Goal: Task Accomplishment & Management: Use online tool/utility

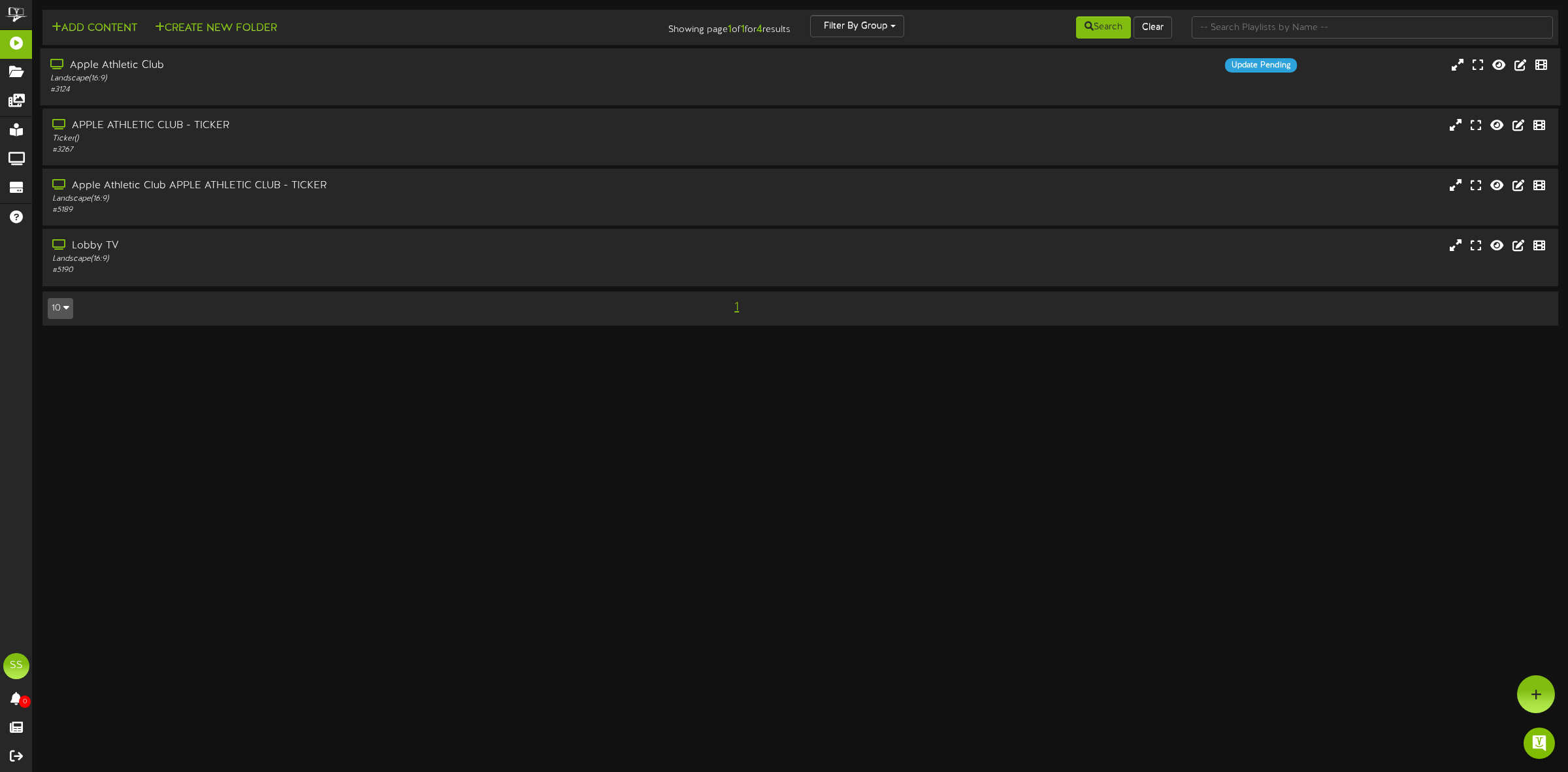
click at [232, 83] on div "Landscape ( 16:9 )" at bounding box center [357, 79] width 614 height 11
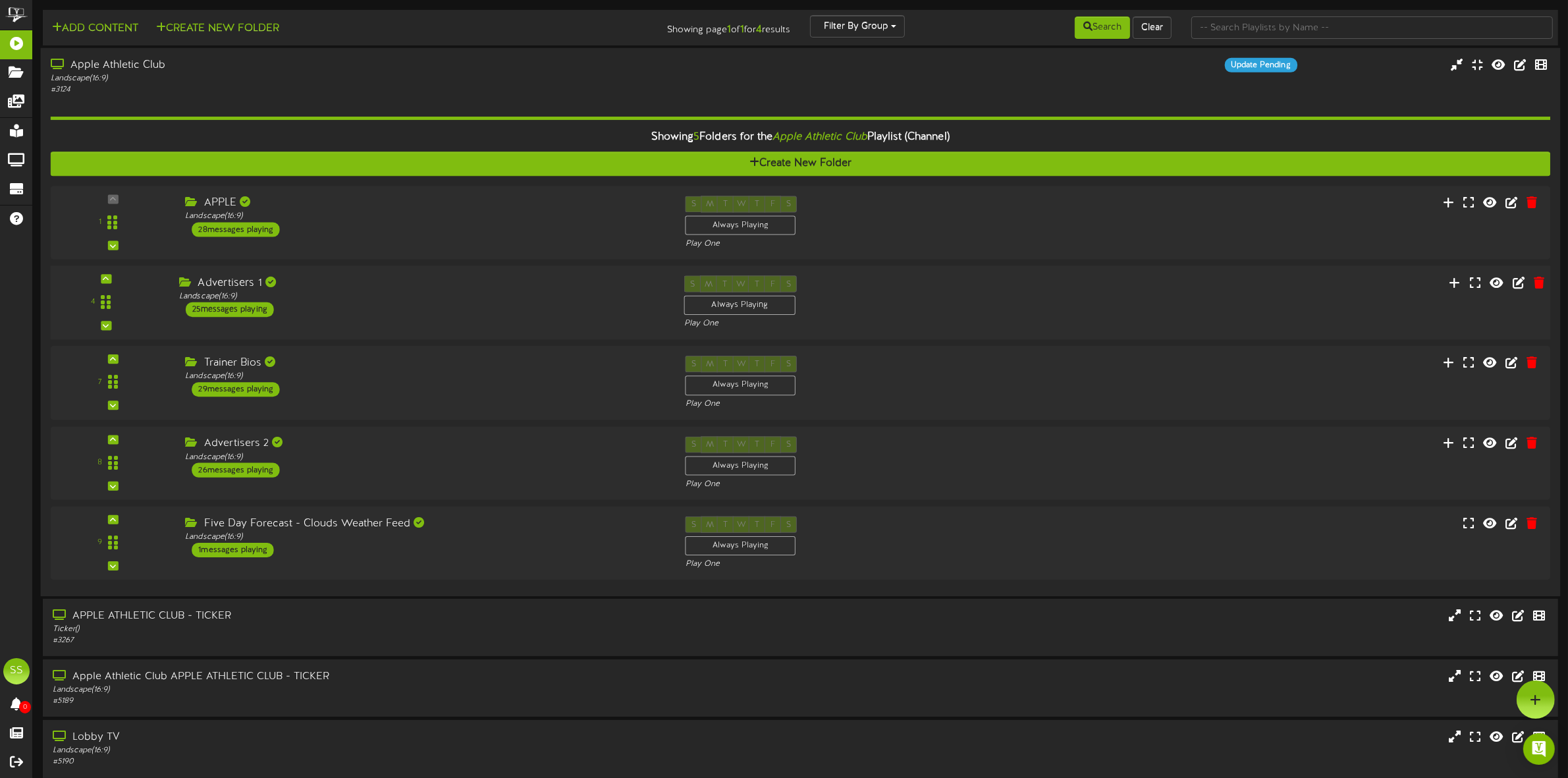
click at [305, 303] on div "Advertisers 1 Landscape ( 16:9 ) 25 messages playing" at bounding box center [421, 296] width 505 height 42
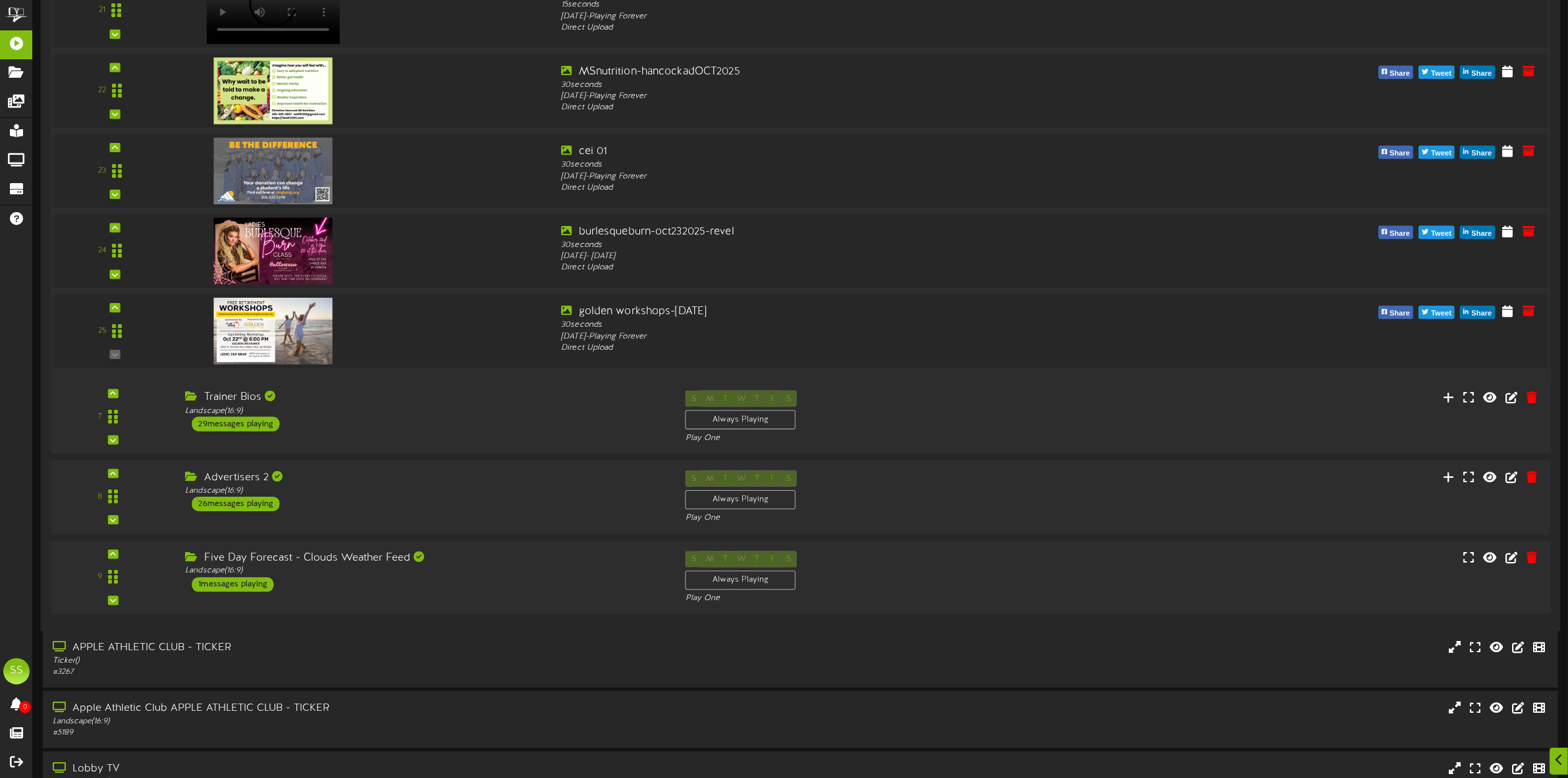
scroll to position [2112, 0]
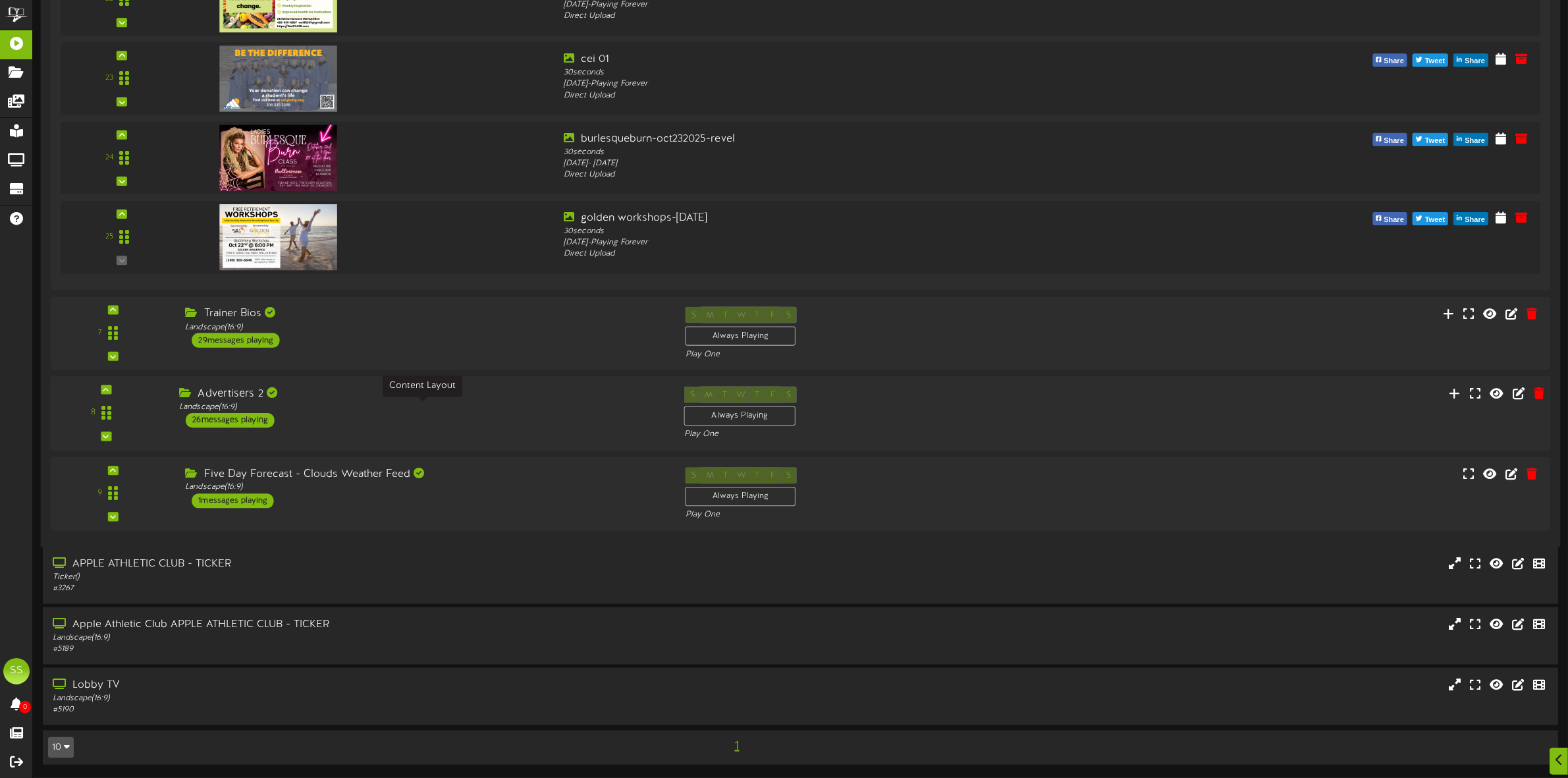
click at [417, 410] on div "Landscape ( 16:9 )" at bounding box center [421, 407] width 485 height 11
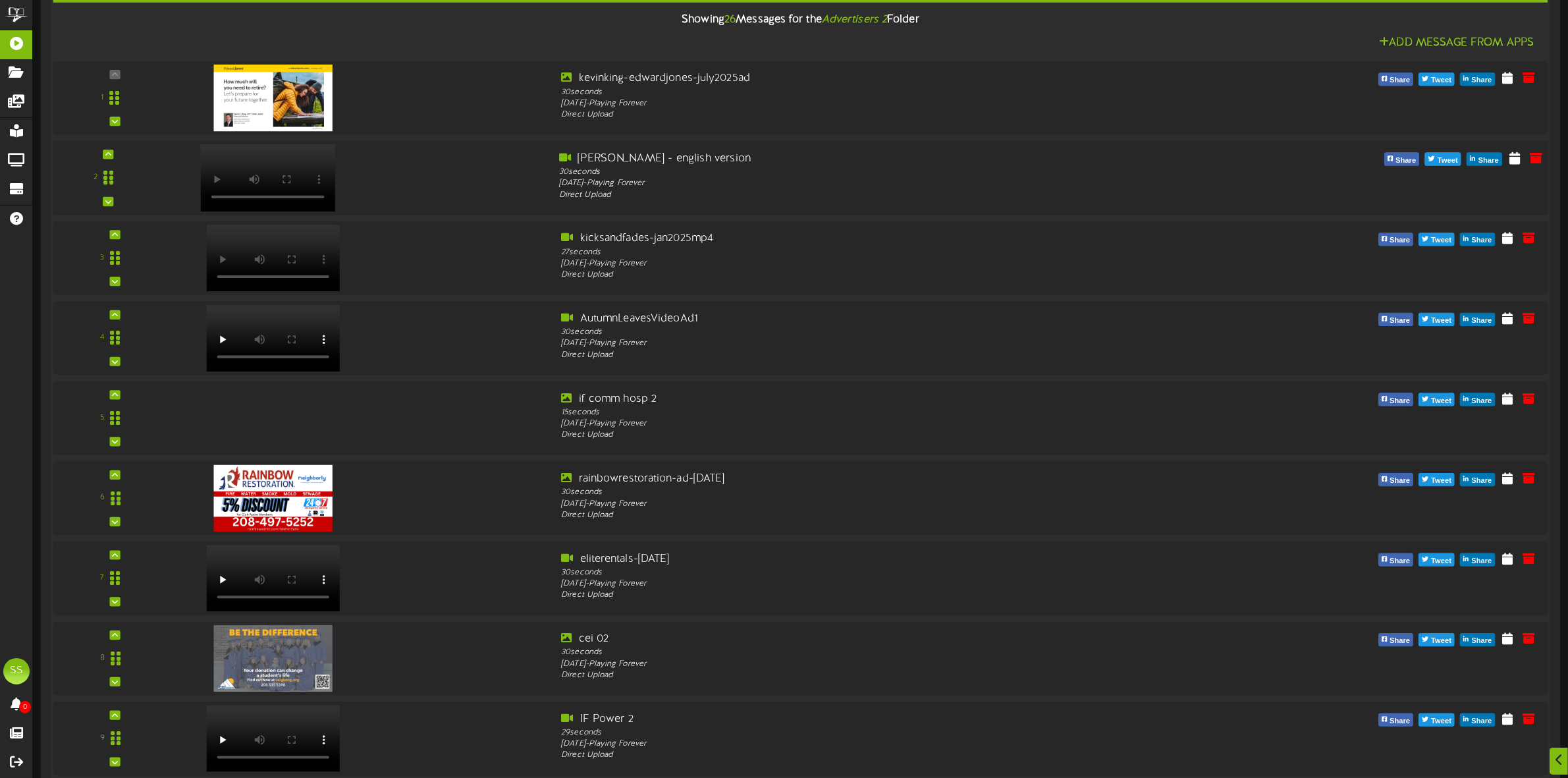
scroll to position [2603, 0]
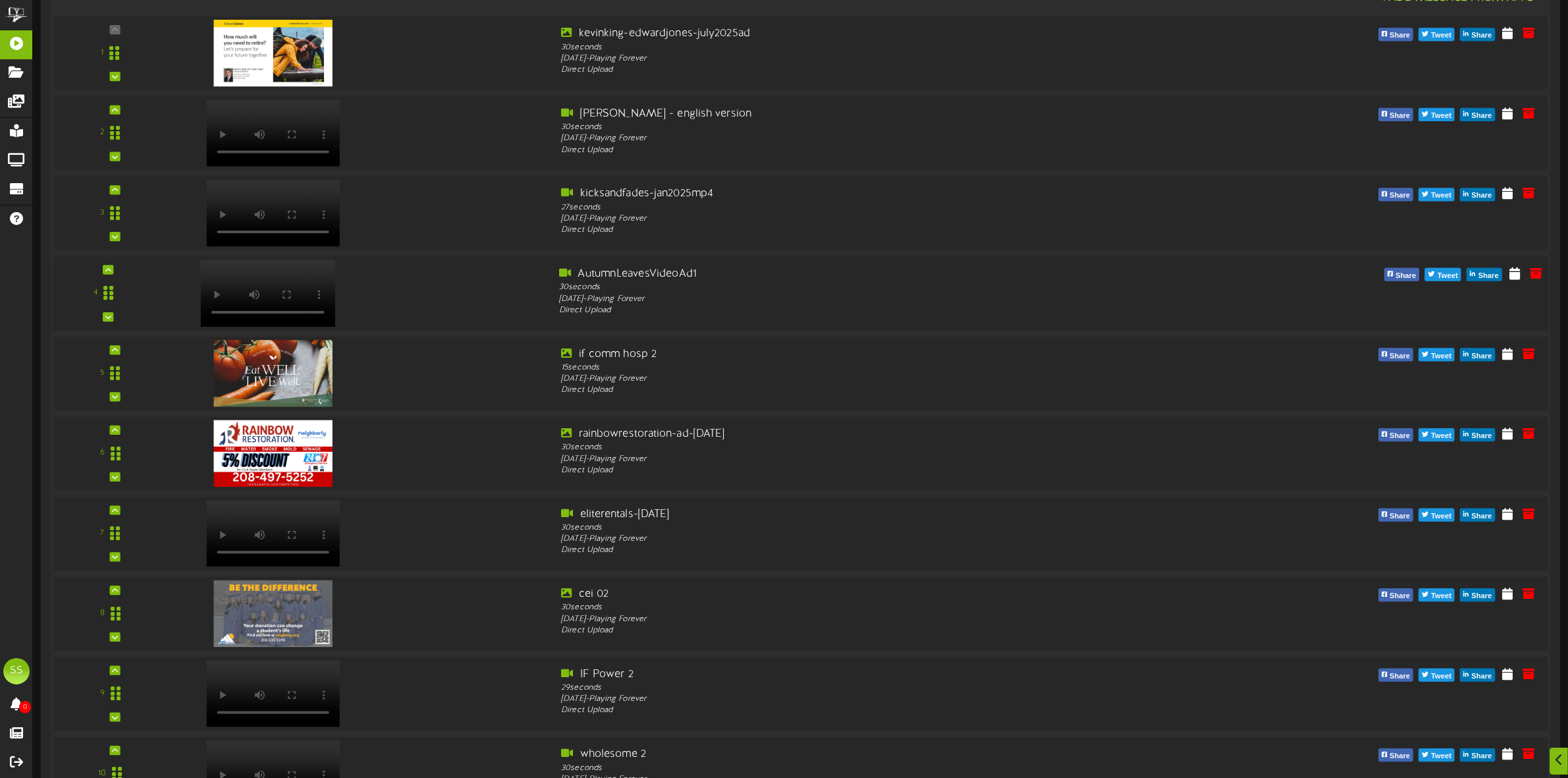
click at [264, 275] on video at bounding box center [268, 293] width 135 height 67
